Goal: Check status: Check status

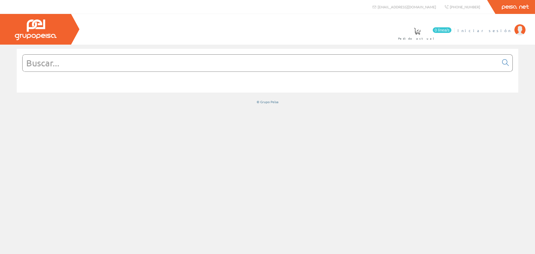
click at [521, 28] on img at bounding box center [520, 29] width 11 height 11
click at [518, 35] on img at bounding box center [520, 29] width 11 height 11
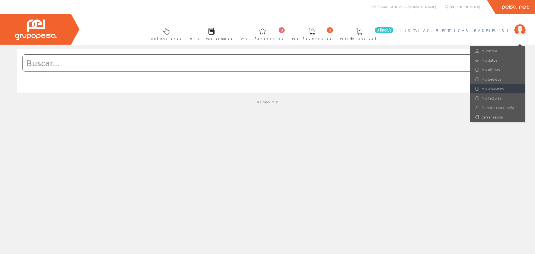
click at [485, 88] on link "Mis albaranes" at bounding box center [498, 88] width 54 height 9
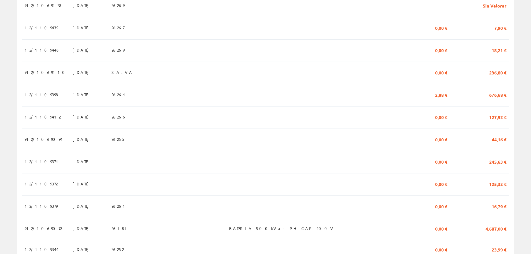
scroll to position [335, 0]
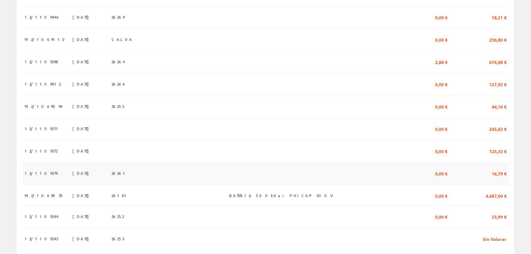
click at [109, 181] on td "25/08/2025" at bounding box center [89, 174] width 39 height 22
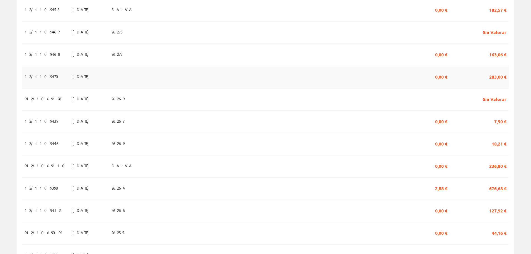
scroll to position [139, 0]
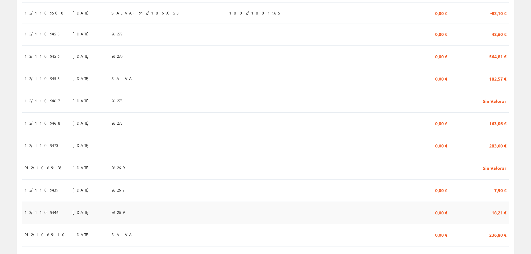
click at [109, 209] on td "27/08/2025" at bounding box center [89, 213] width 39 height 22
